Goal: Share content: Share content

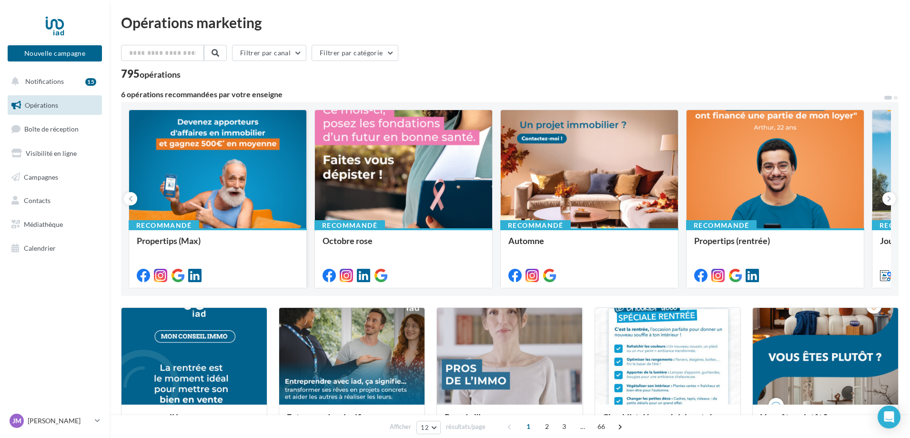
click at [230, 202] on div at bounding box center [217, 169] width 177 height 119
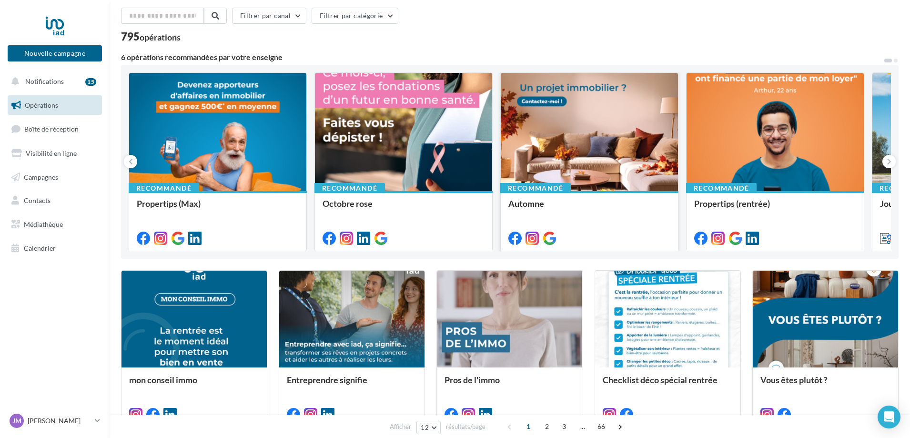
scroll to position [95, 0]
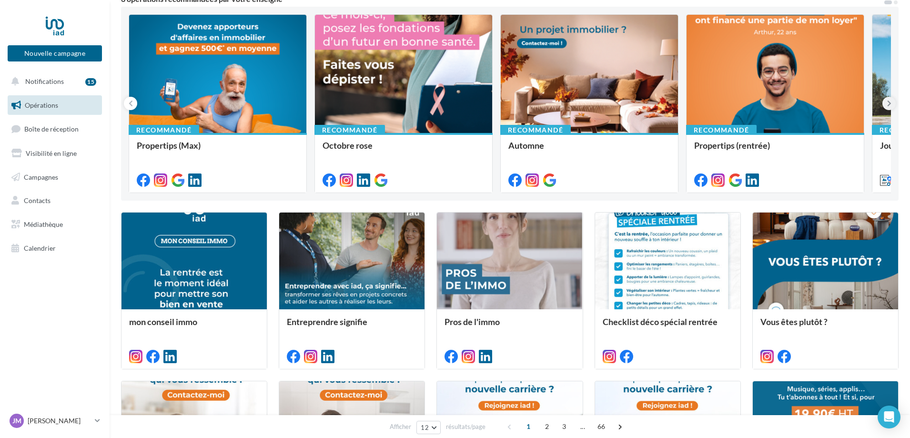
click at [891, 98] on button at bounding box center [889, 103] width 13 height 13
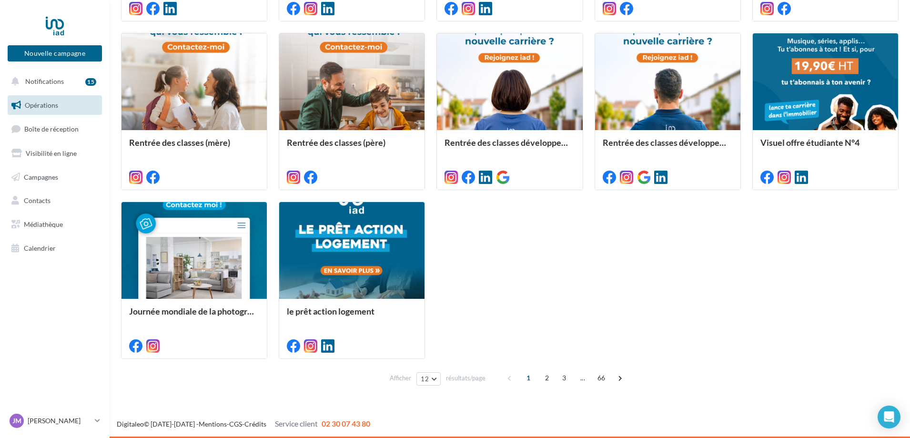
scroll to position [300, 0]
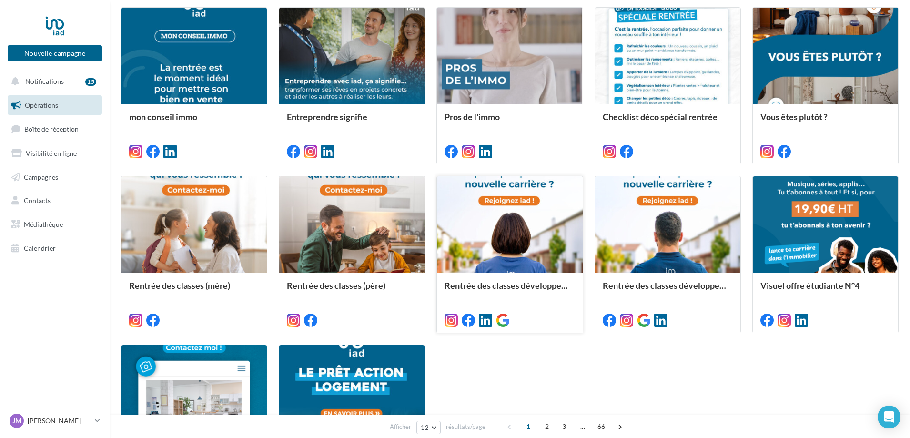
click at [509, 237] on div at bounding box center [509, 225] width 145 height 98
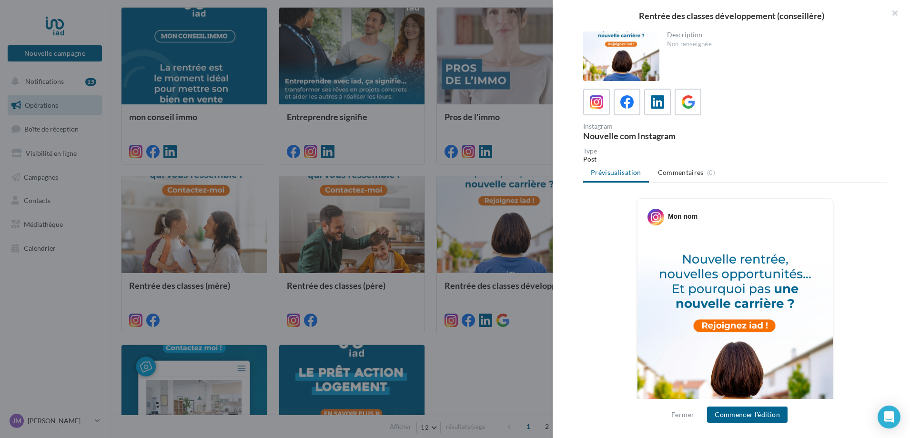
click at [502, 364] on div at bounding box center [455, 219] width 910 height 438
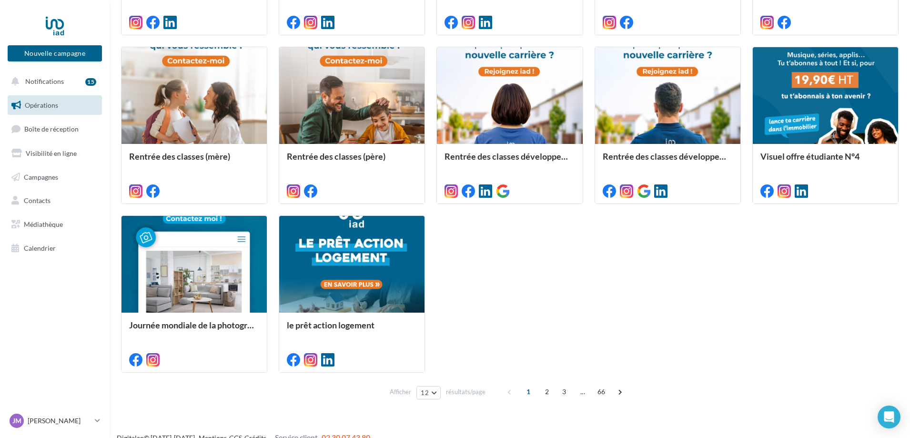
scroll to position [443, 0]
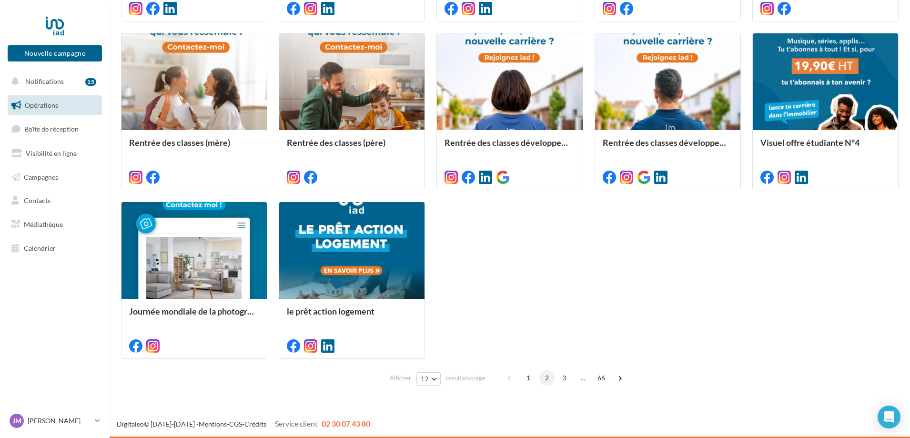
click at [548, 378] on span "2" at bounding box center [547, 377] width 15 height 15
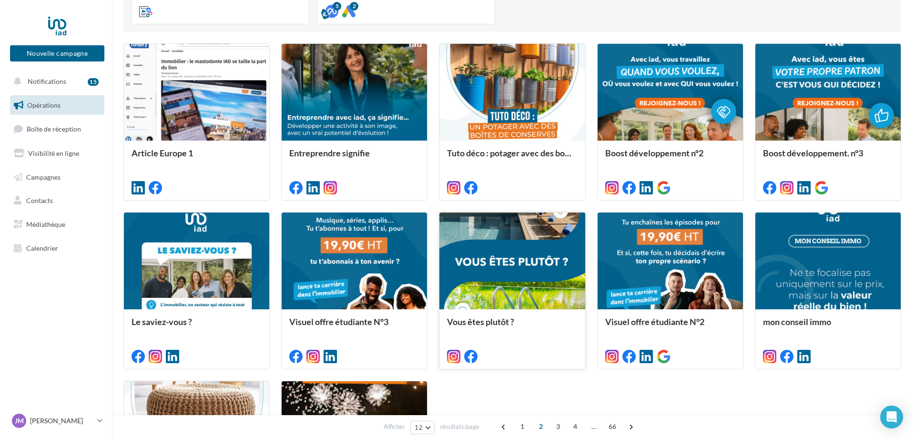
scroll to position [269, 0]
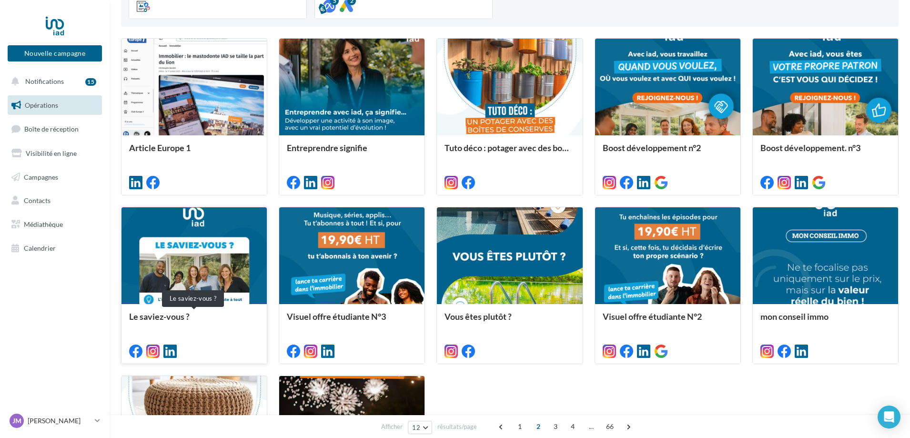
click at [232, 330] on div "Le saviez-vous ?" at bounding box center [194, 321] width 130 height 19
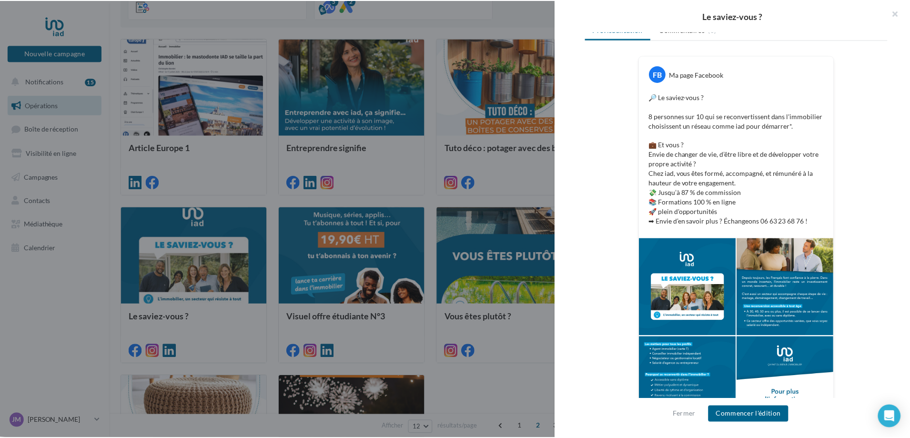
scroll to position [183, 0]
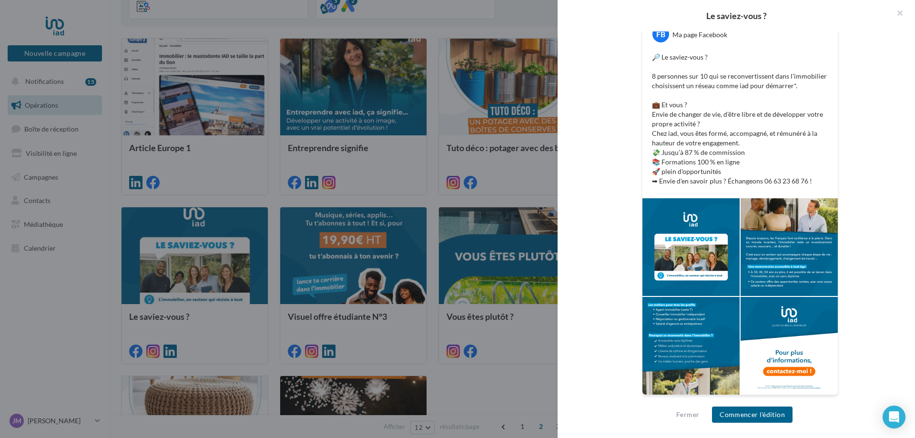
click at [593, 320] on div "FB Ma page Facebook 🔎 Le saviez-vous ? 8 personnes sur 10 qui se reconvertissen…" at bounding box center [740, 211] width 304 height 392
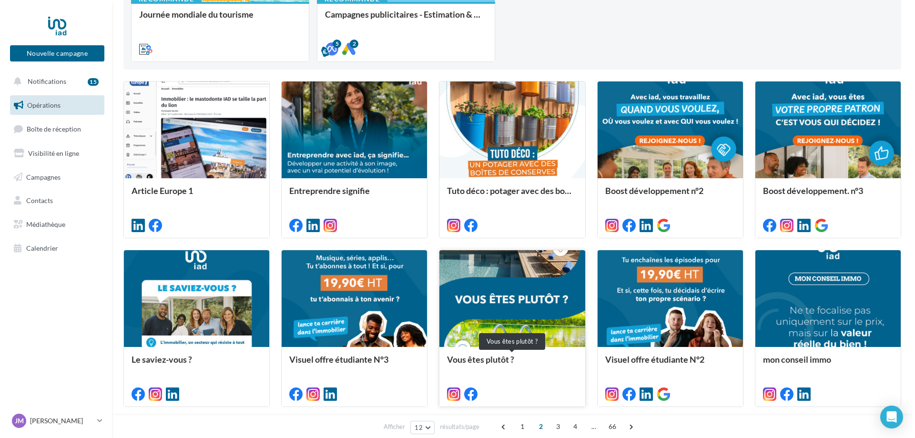
scroll to position [222, 0]
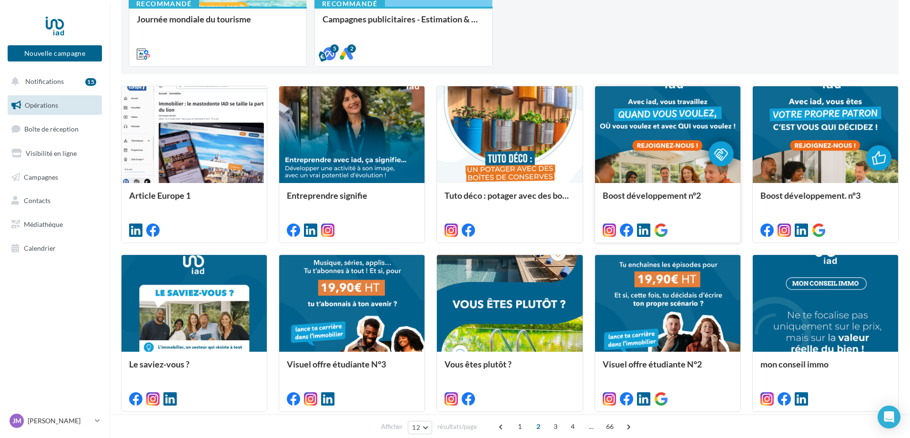
click at [661, 161] on div at bounding box center [667, 135] width 145 height 98
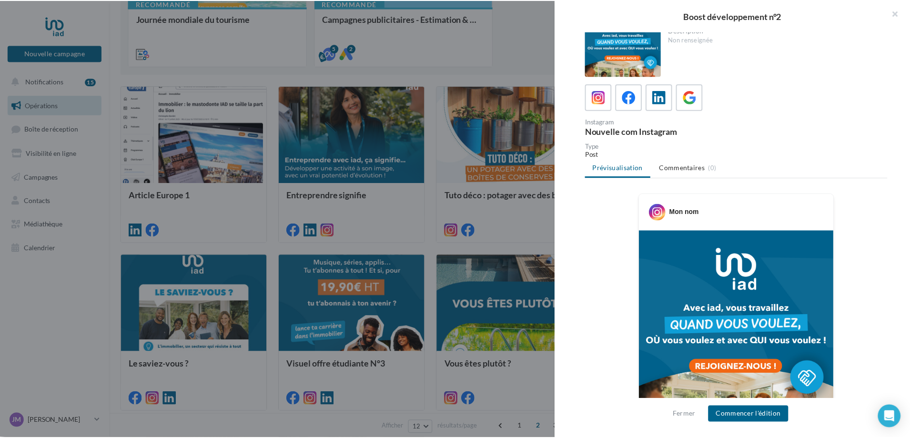
scroll to position [0, 0]
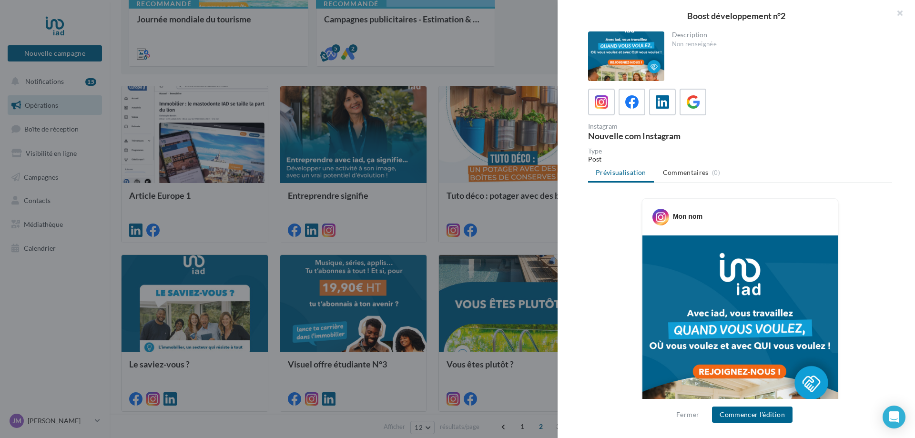
click at [508, 226] on div at bounding box center [457, 219] width 915 height 438
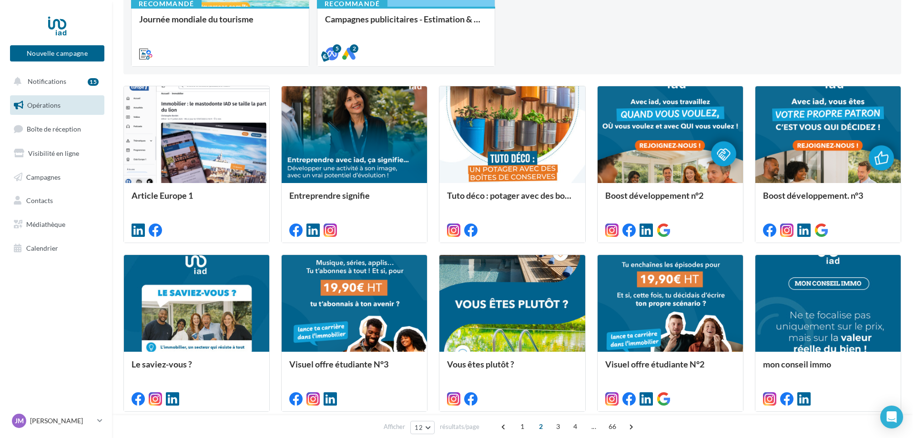
scroll to position [317, 0]
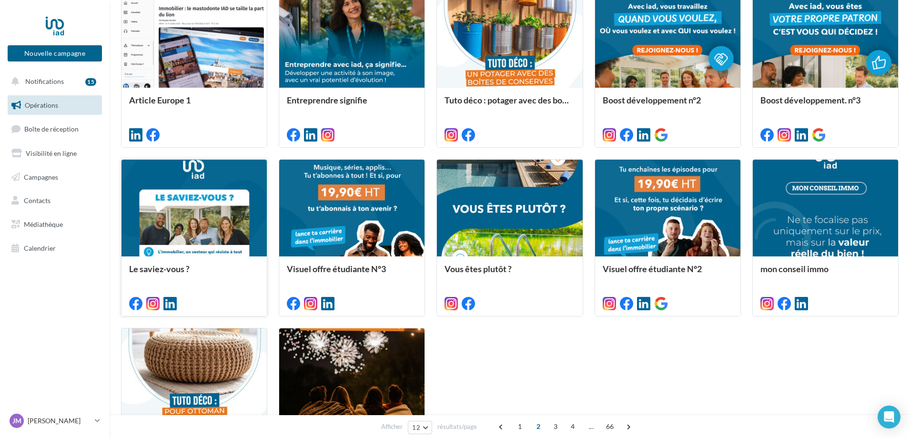
click at [249, 222] on div at bounding box center [194, 209] width 145 height 98
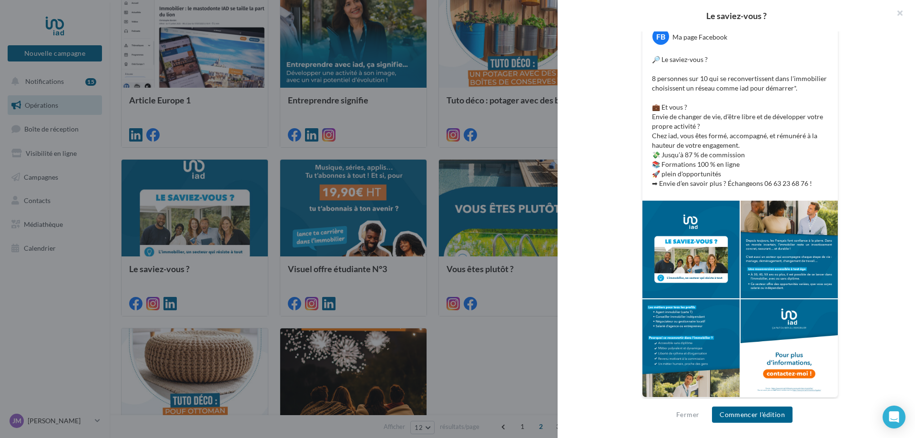
scroll to position [183, 0]
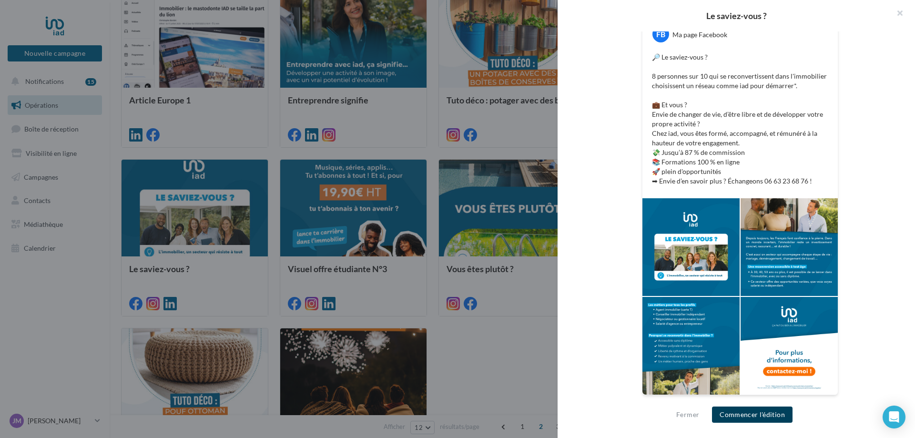
click at [759, 416] on button "Commencer l'édition" at bounding box center [752, 415] width 81 height 16
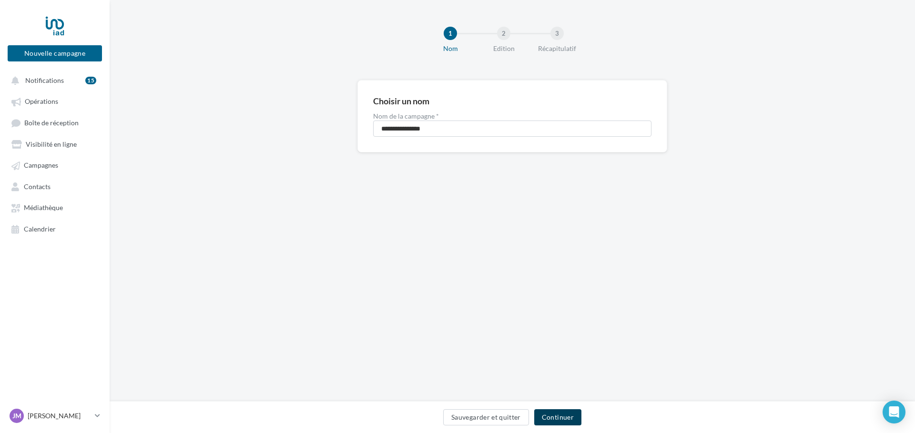
click at [568, 412] on button "Continuer" at bounding box center [557, 417] width 47 height 16
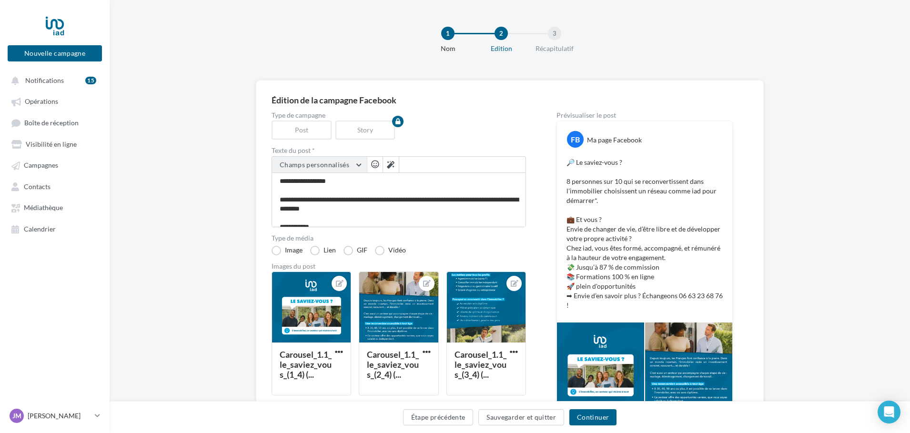
click at [357, 164] on button "Champs personnalisés" at bounding box center [319, 165] width 95 height 16
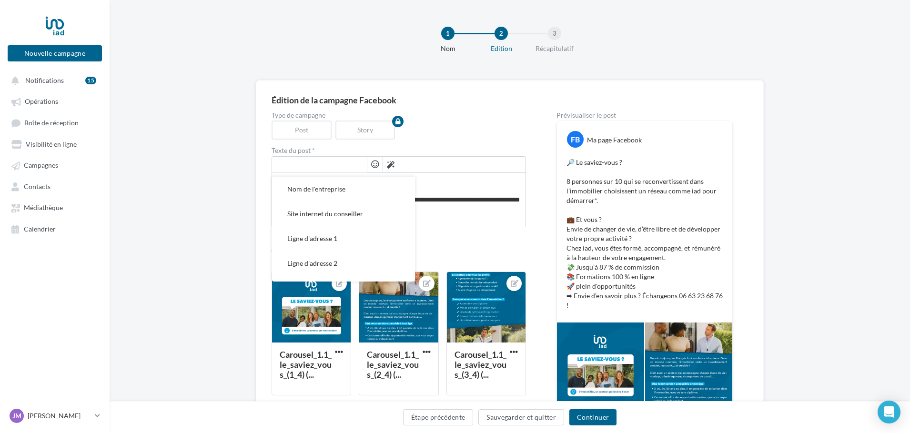
click at [217, 159] on div "Édition de la campagne Facebook Type de campagne Post Story Texte du post * Nom…" at bounding box center [510, 330] width 801 height 500
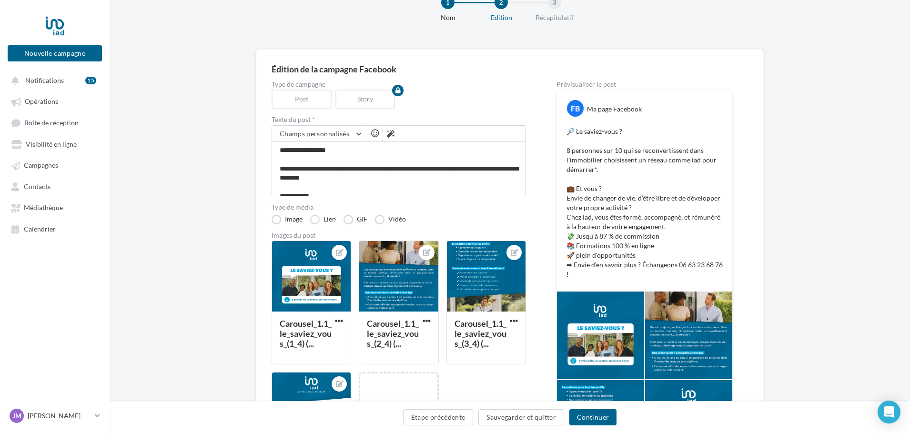
scroll to position [48, 0]
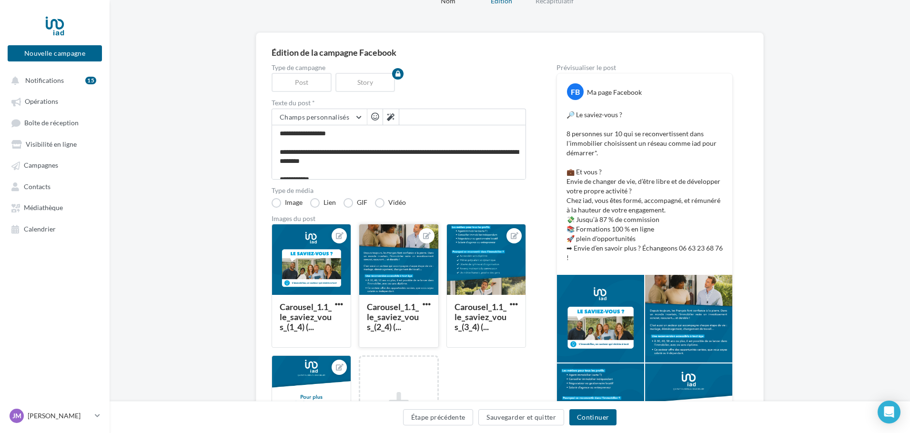
click at [413, 274] on div at bounding box center [398, 261] width 79 height 72
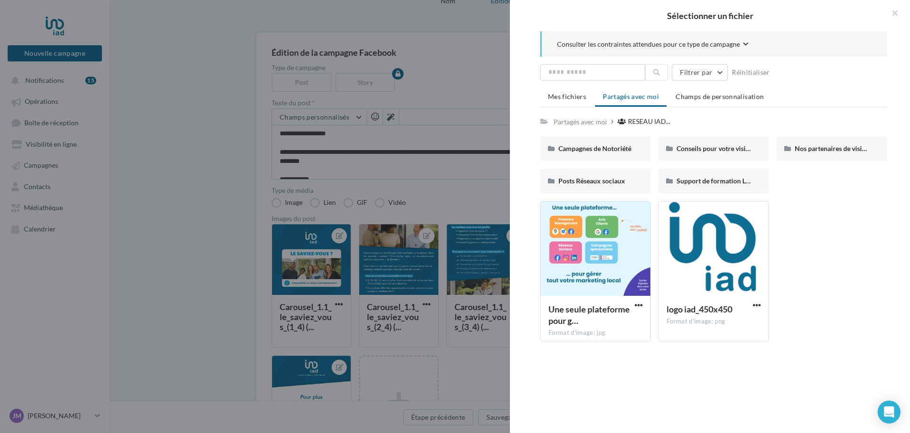
click at [473, 300] on div at bounding box center [455, 216] width 910 height 433
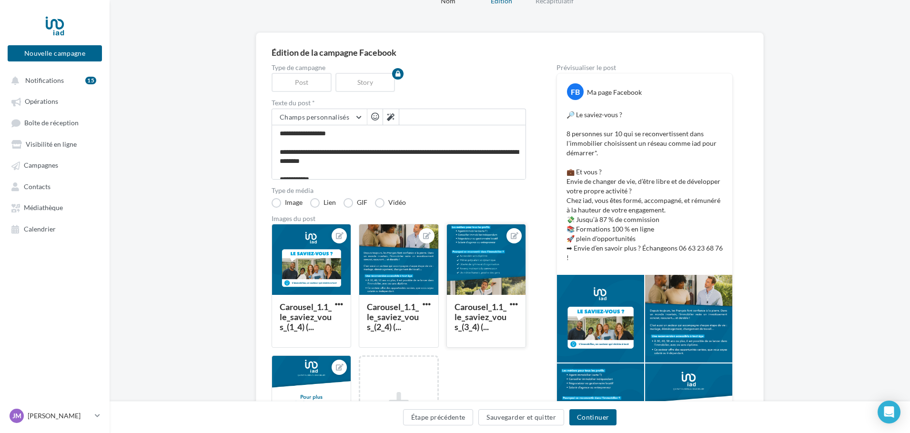
click at [473, 292] on div at bounding box center [486, 261] width 79 height 72
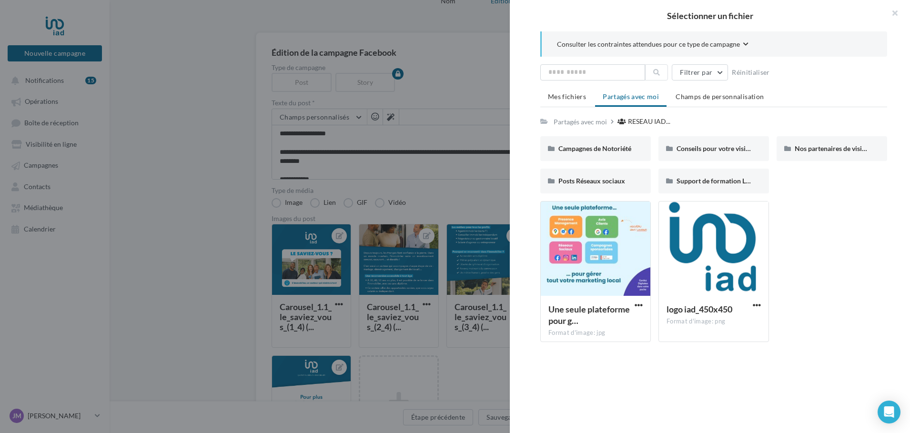
click at [294, 250] on div at bounding box center [455, 216] width 910 height 433
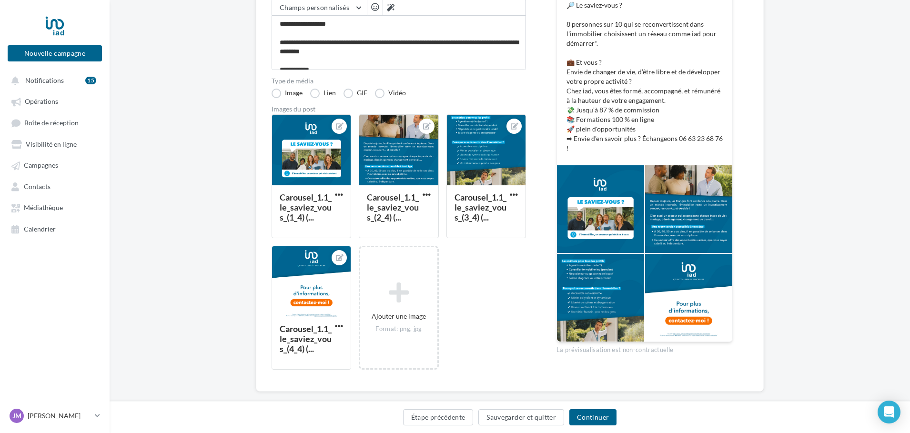
scroll to position [172, 0]
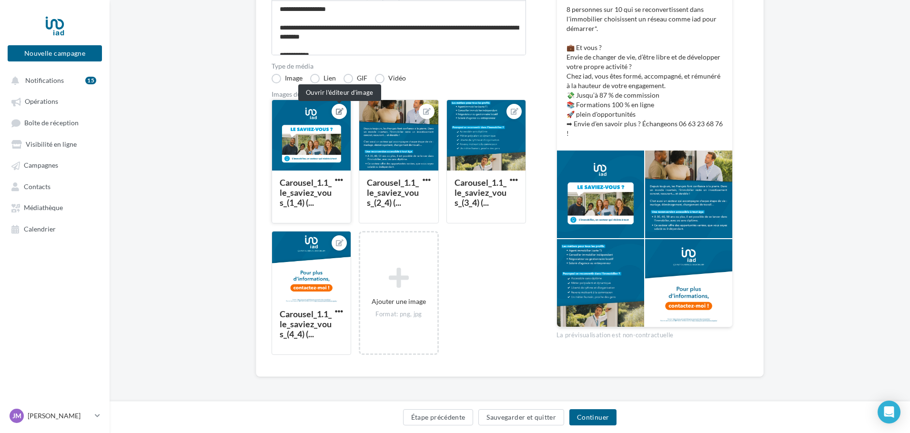
click at [337, 115] on button at bounding box center [340, 111] width 8 height 11
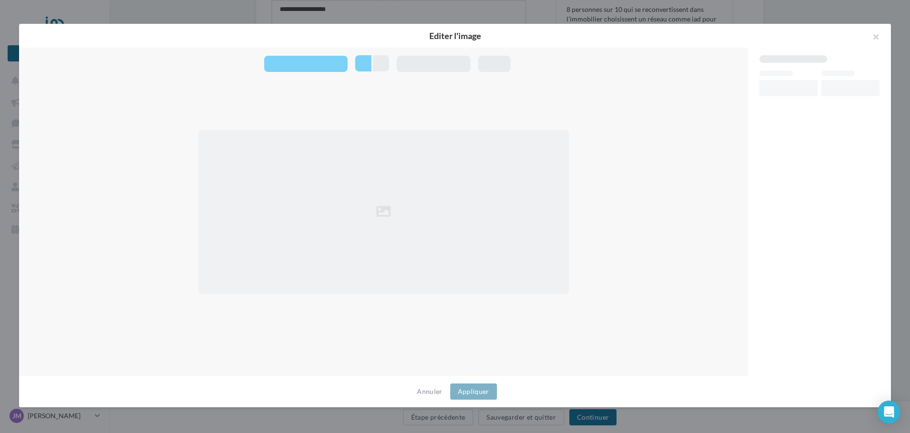
scroll to position [167, 0]
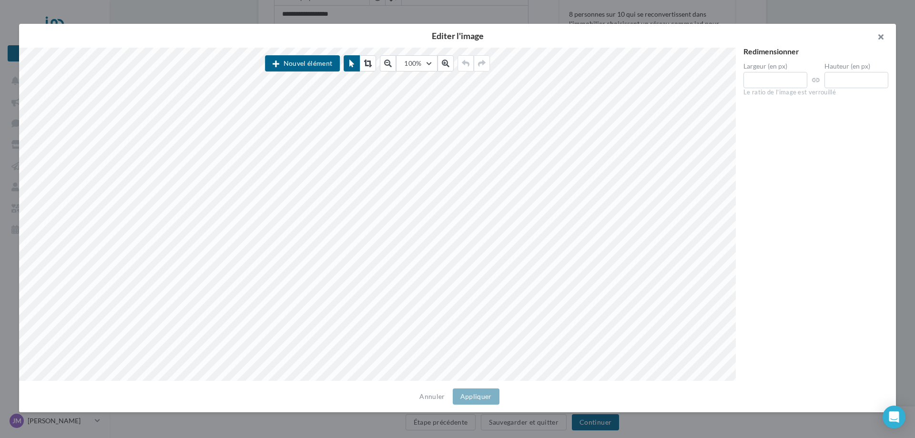
click at [883, 32] on button "button" at bounding box center [877, 38] width 38 height 29
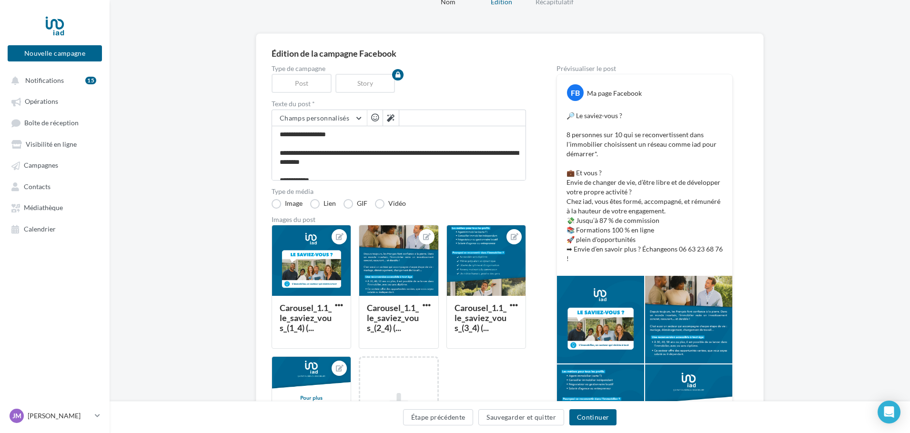
scroll to position [29, 0]
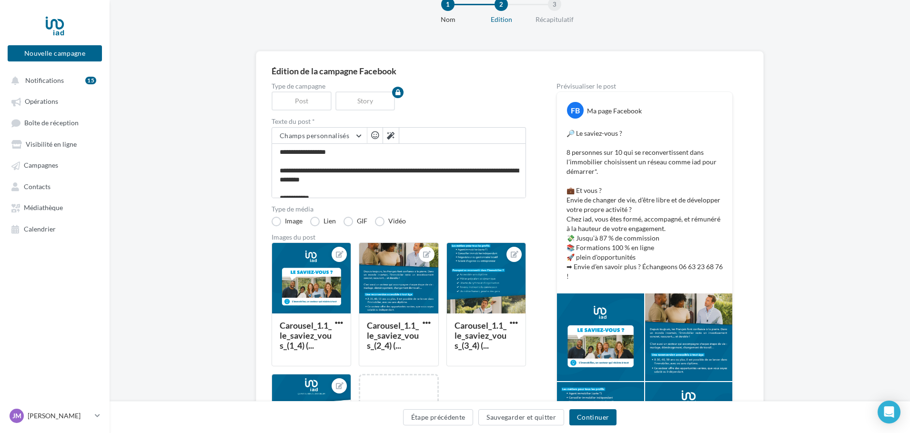
drag, startPoint x: 369, startPoint y: 87, endPoint x: 372, endPoint y: 99, distance: 12.3
click at [371, 93] on div "Type de campagne Post Story" at bounding box center [399, 97] width 255 height 28
click at [370, 103] on div "Story" at bounding box center [368, 101] width 64 height 19
click at [353, 105] on div "Story" at bounding box center [368, 101] width 64 height 19
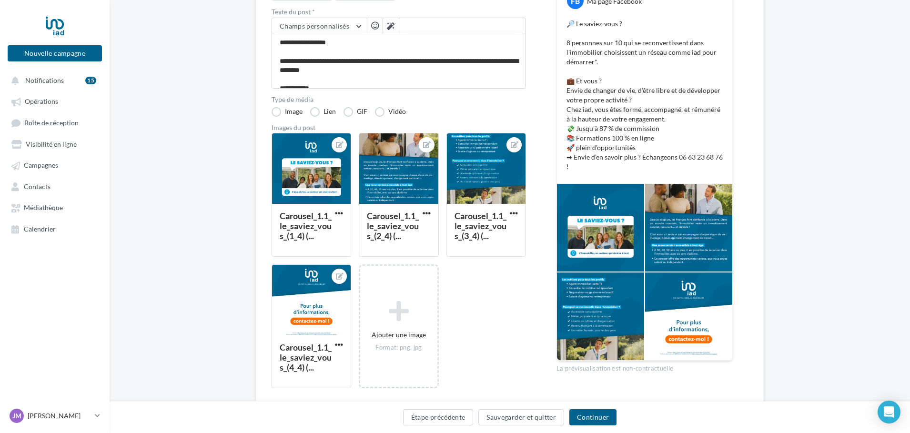
scroll to position [172, 0]
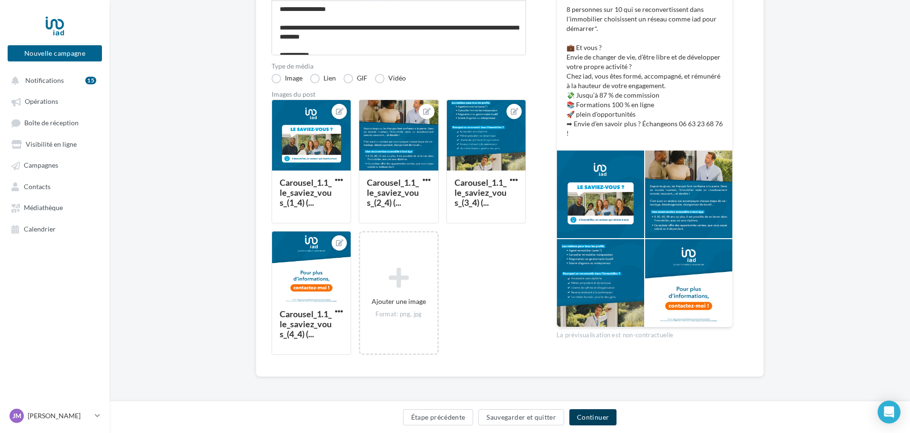
click at [602, 420] on button "Continuer" at bounding box center [593, 417] width 47 height 16
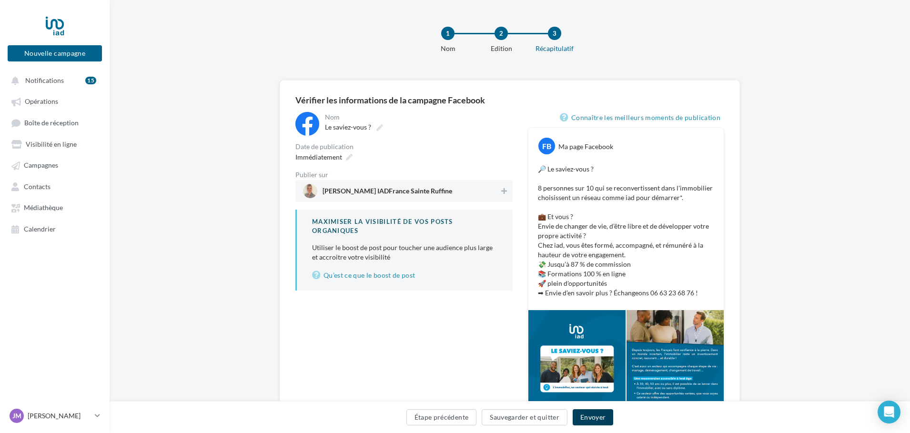
click at [594, 420] on button "Envoyer" at bounding box center [593, 417] width 41 height 16
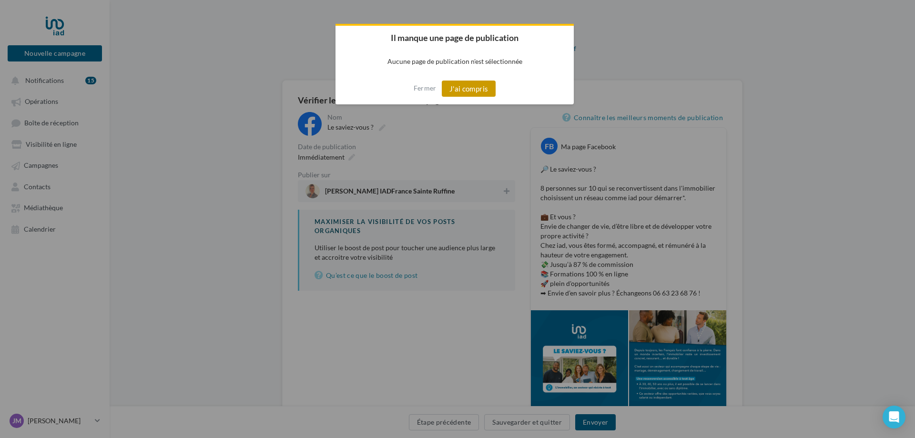
click at [462, 92] on button "J'ai compris" at bounding box center [469, 89] width 54 height 16
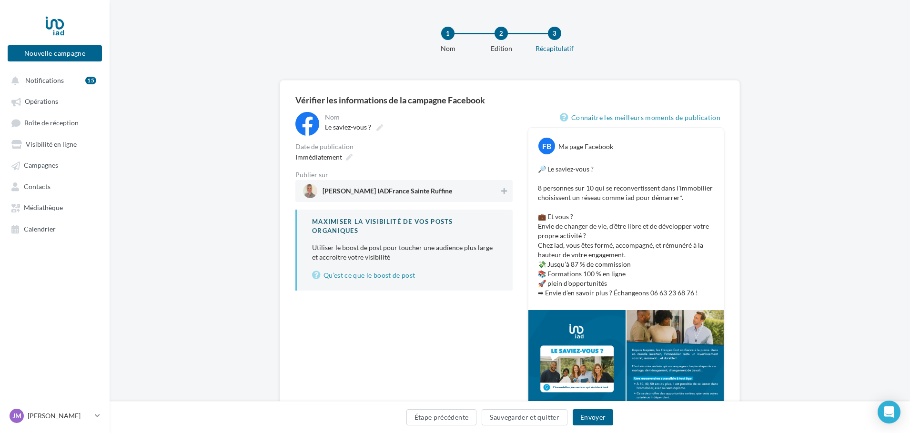
click at [459, 195] on span "[PERSON_NAME] IADFrance Sainte Ruffine" at bounding box center [401, 191] width 196 height 14
click at [590, 416] on button "Envoyer" at bounding box center [593, 417] width 41 height 16
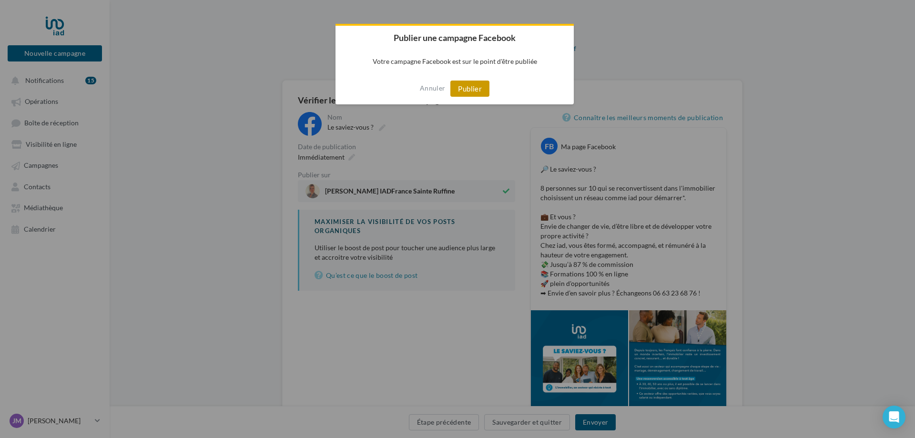
click at [470, 85] on button "Publier" at bounding box center [469, 89] width 39 height 16
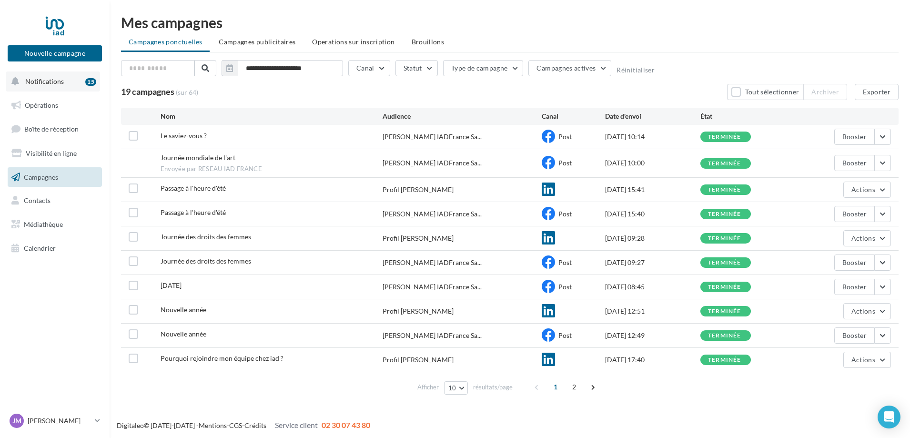
click at [52, 85] on span "Notifications" at bounding box center [44, 81] width 39 height 8
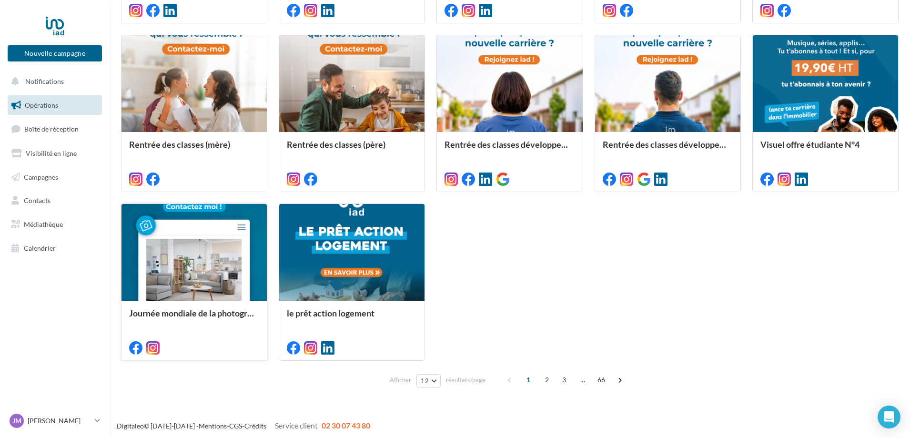
scroll to position [443, 0]
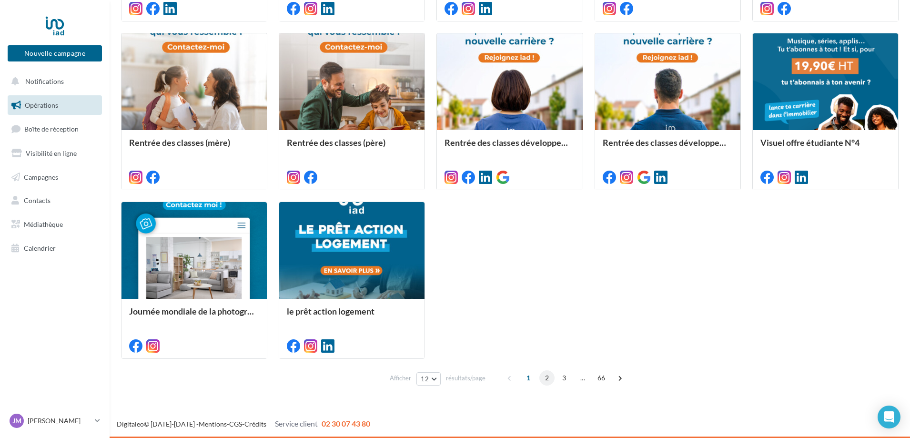
click at [547, 378] on span "2" at bounding box center [547, 377] width 15 height 15
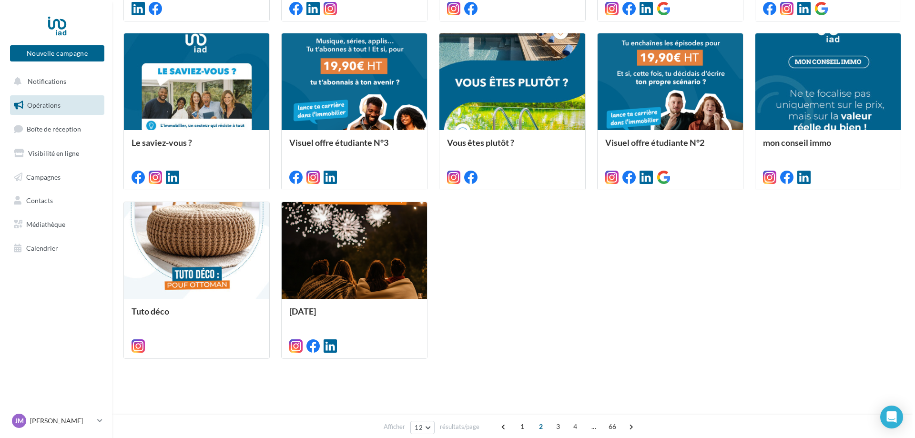
scroll to position [269, 0]
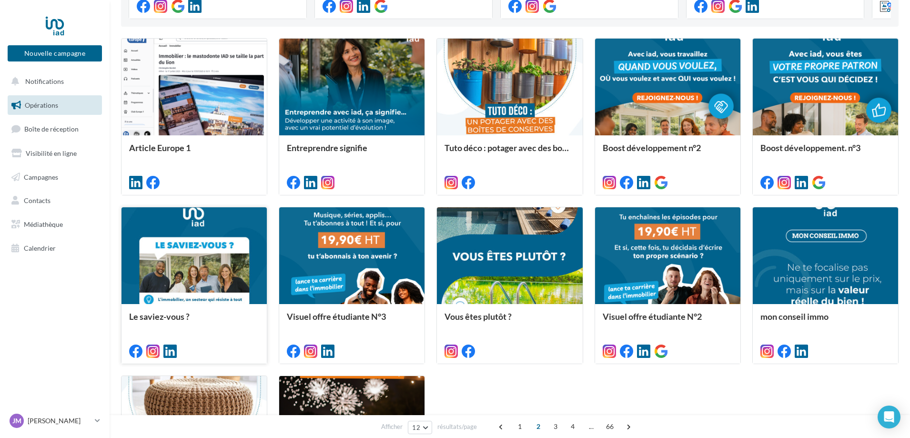
click at [225, 218] on div at bounding box center [194, 256] width 145 height 98
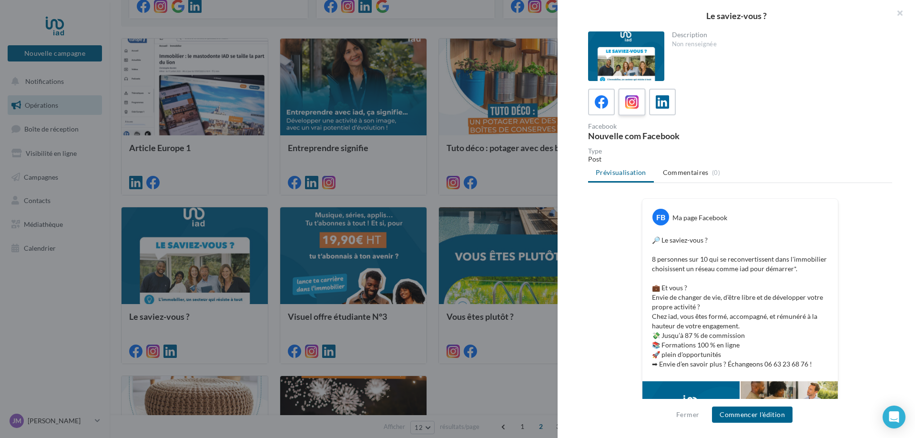
click at [628, 105] on icon at bounding box center [632, 102] width 14 height 14
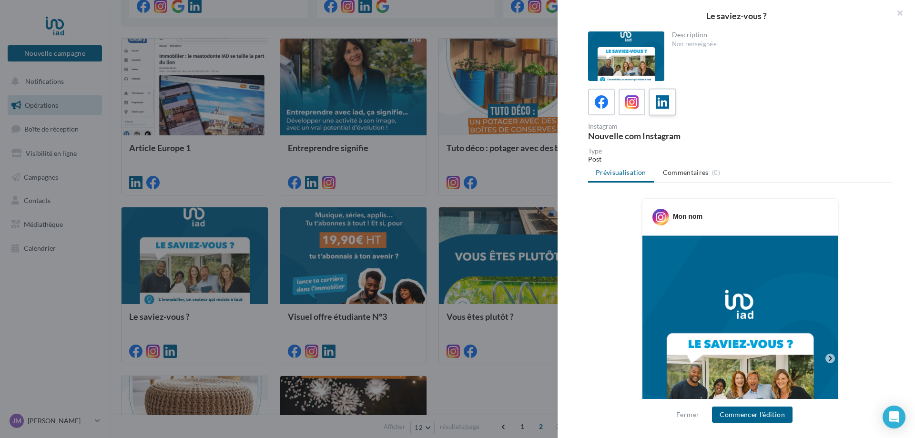
click at [662, 104] on icon at bounding box center [663, 102] width 14 height 14
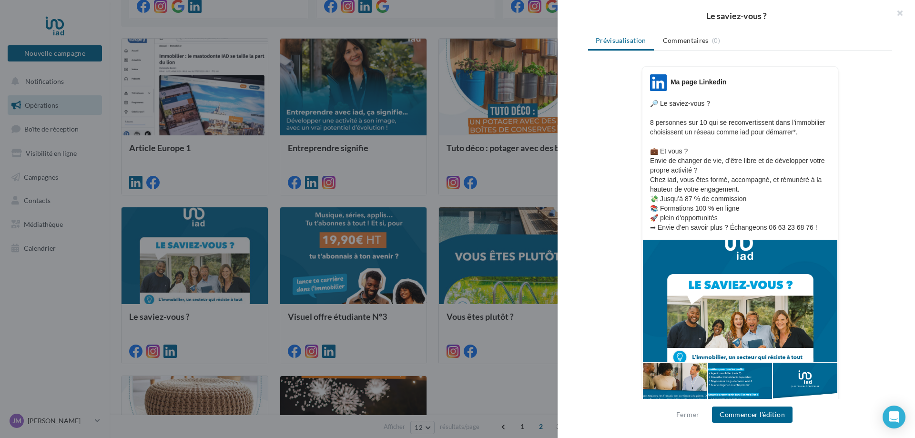
scroll to position [143, 0]
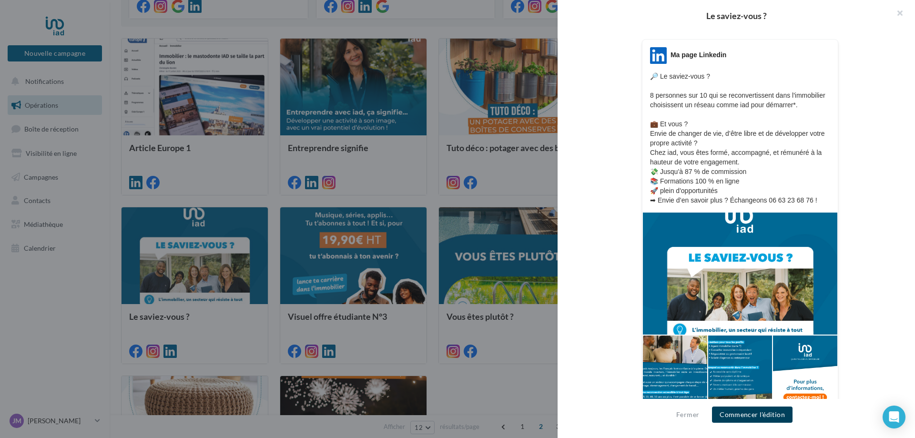
click at [750, 418] on button "Commencer l'édition" at bounding box center [752, 415] width 81 height 16
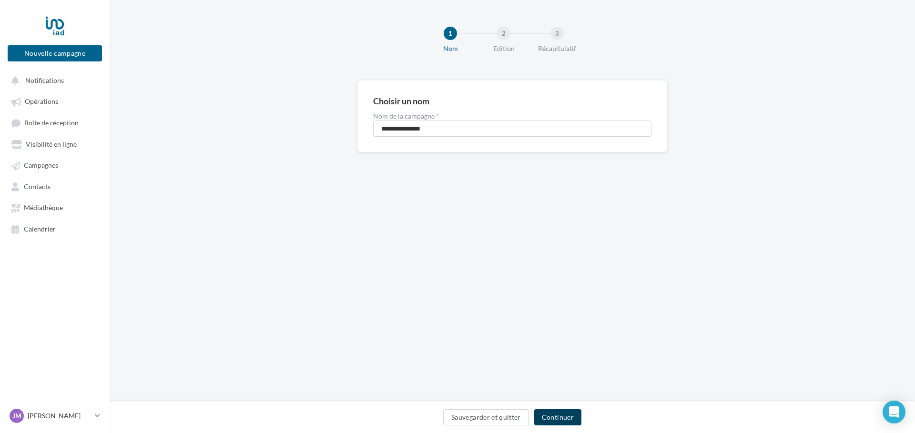
click at [565, 419] on button "Continuer" at bounding box center [557, 417] width 47 height 16
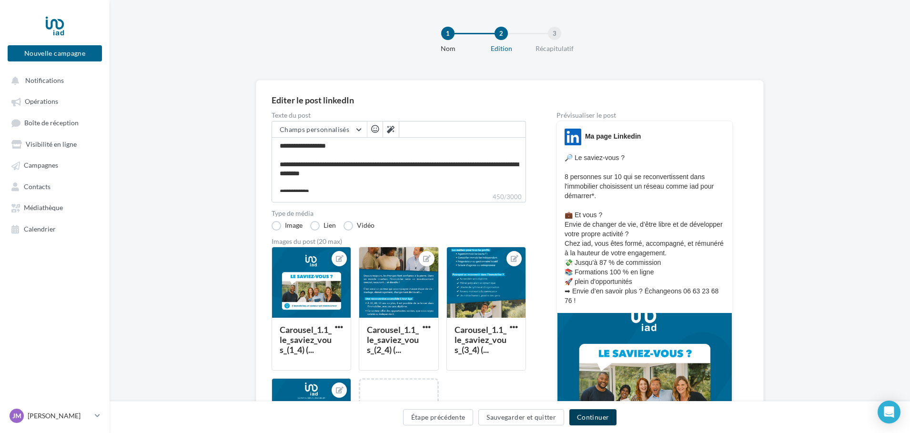
click at [588, 417] on button "Continuer" at bounding box center [593, 417] width 47 height 16
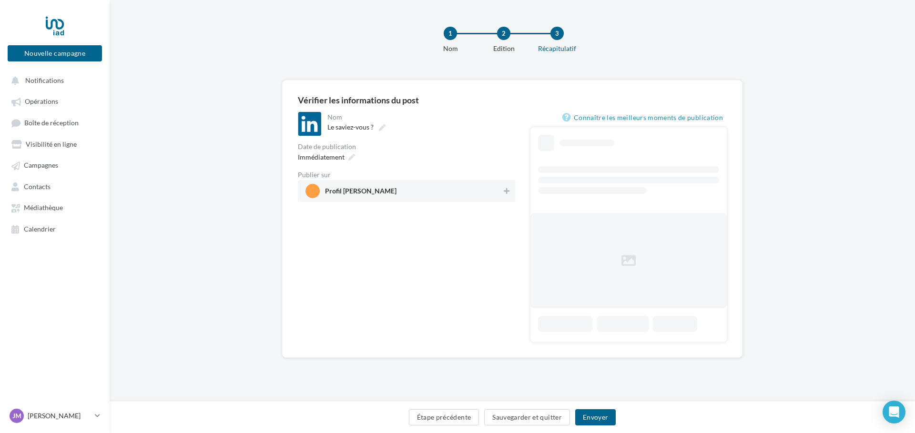
click at [436, 184] on span "Profil [PERSON_NAME]" at bounding box center [404, 191] width 196 height 14
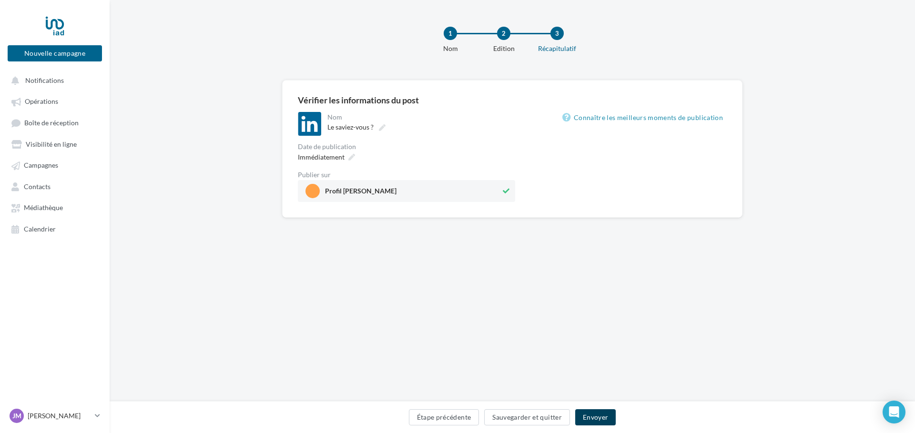
click at [591, 416] on button "Envoyer" at bounding box center [595, 417] width 41 height 16
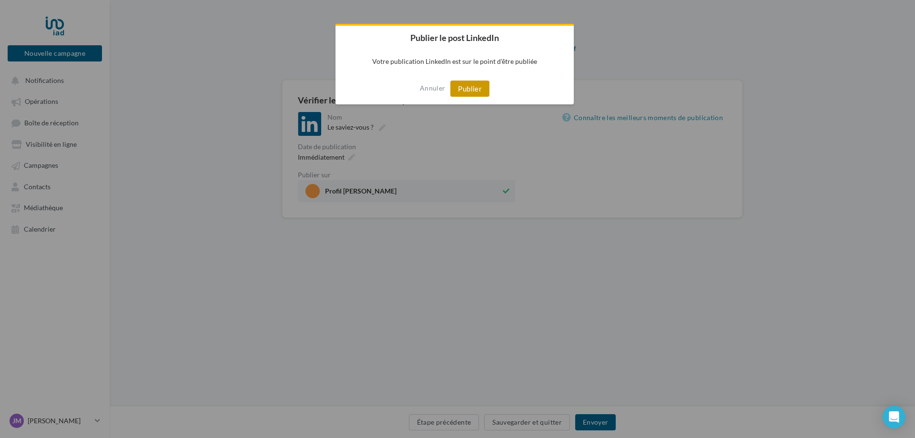
click at [463, 88] on button "Publier" at bounding box center [469, 89] width 39 height 16
